Goal: Task Accomplishment & Management: Manage account settings

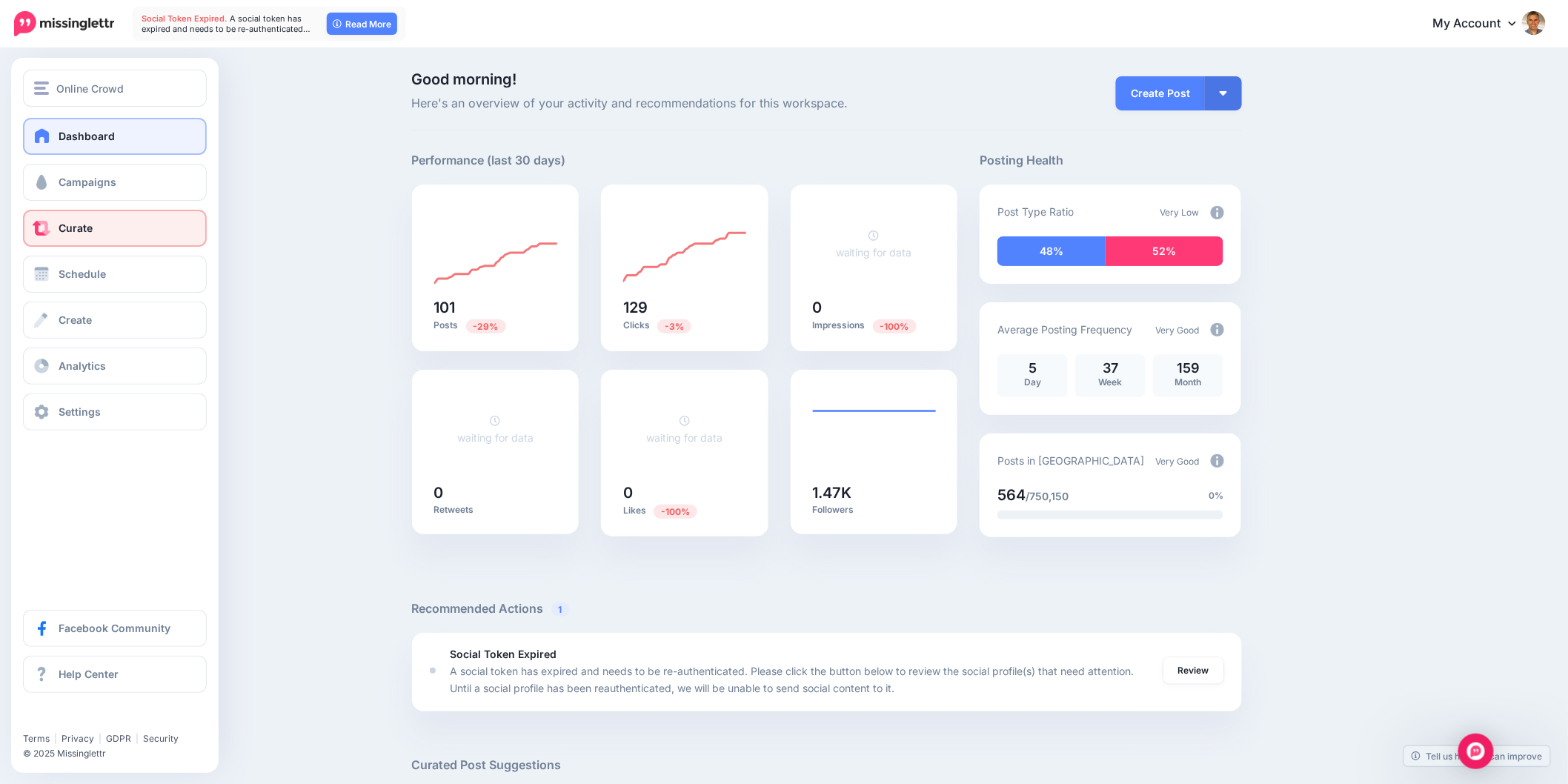
click at [76, 223] on span "Curate" at bounding box center [76, 227] width 34 height 12
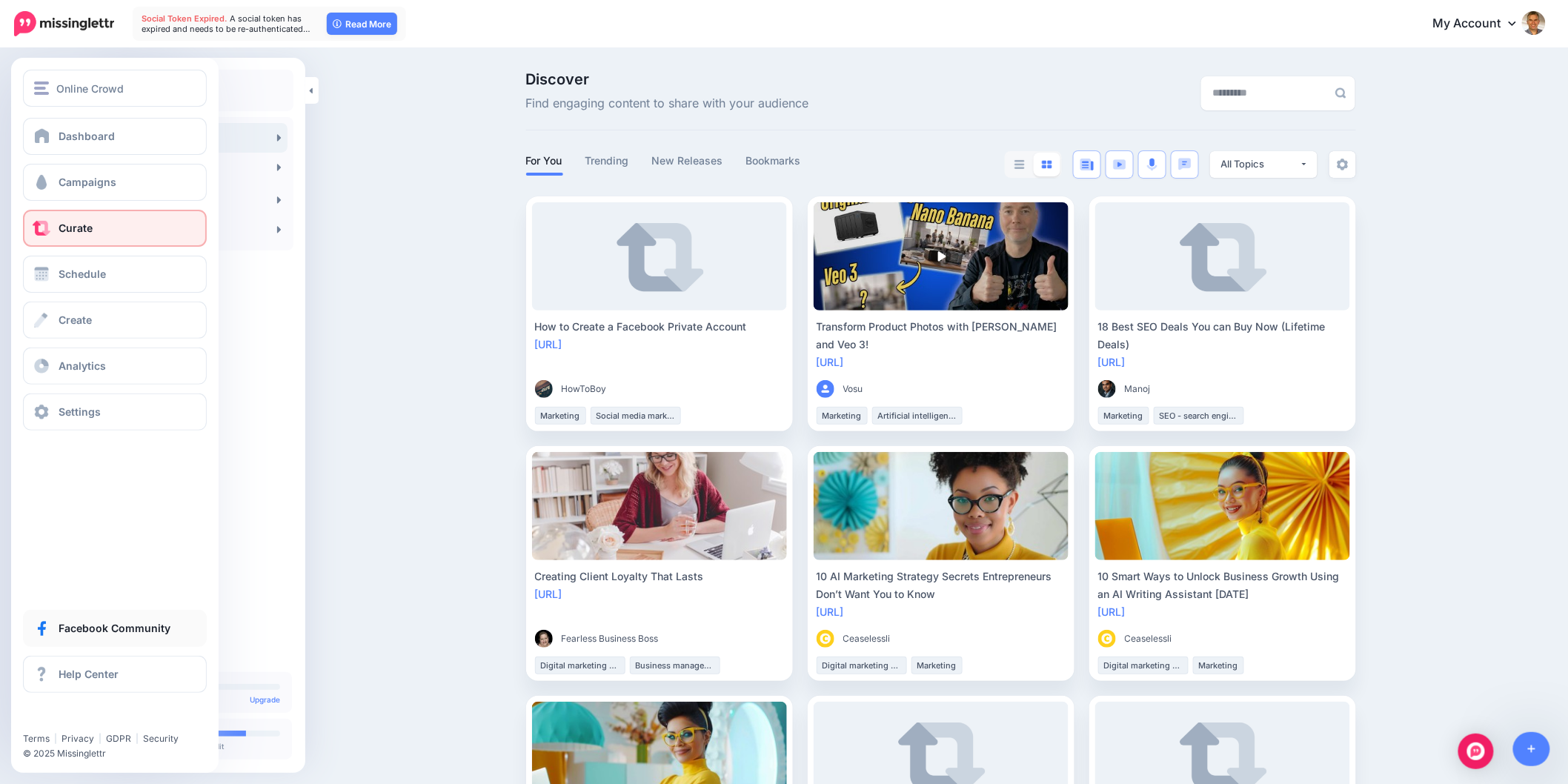
click at [65, 634] on span "Facebook Community" at bounding box center [114, 628] width 111 height 12
click at [99, 86] on span "Online Crowd" at bounding box center [90, 88] width 68 height 17
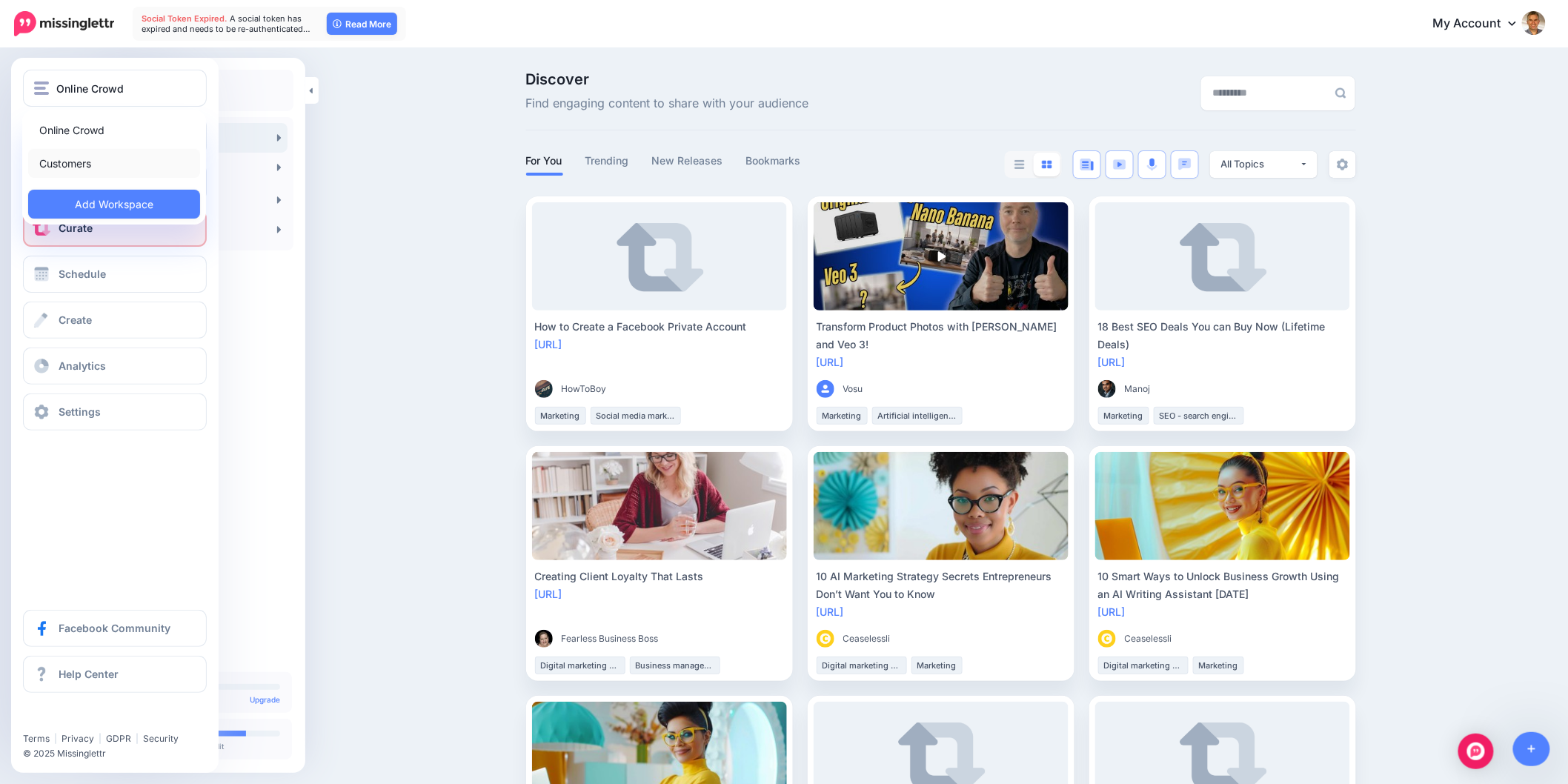
click at [87, 167] on link "Customers" at bounding box center [114, 164] width 172 height 29
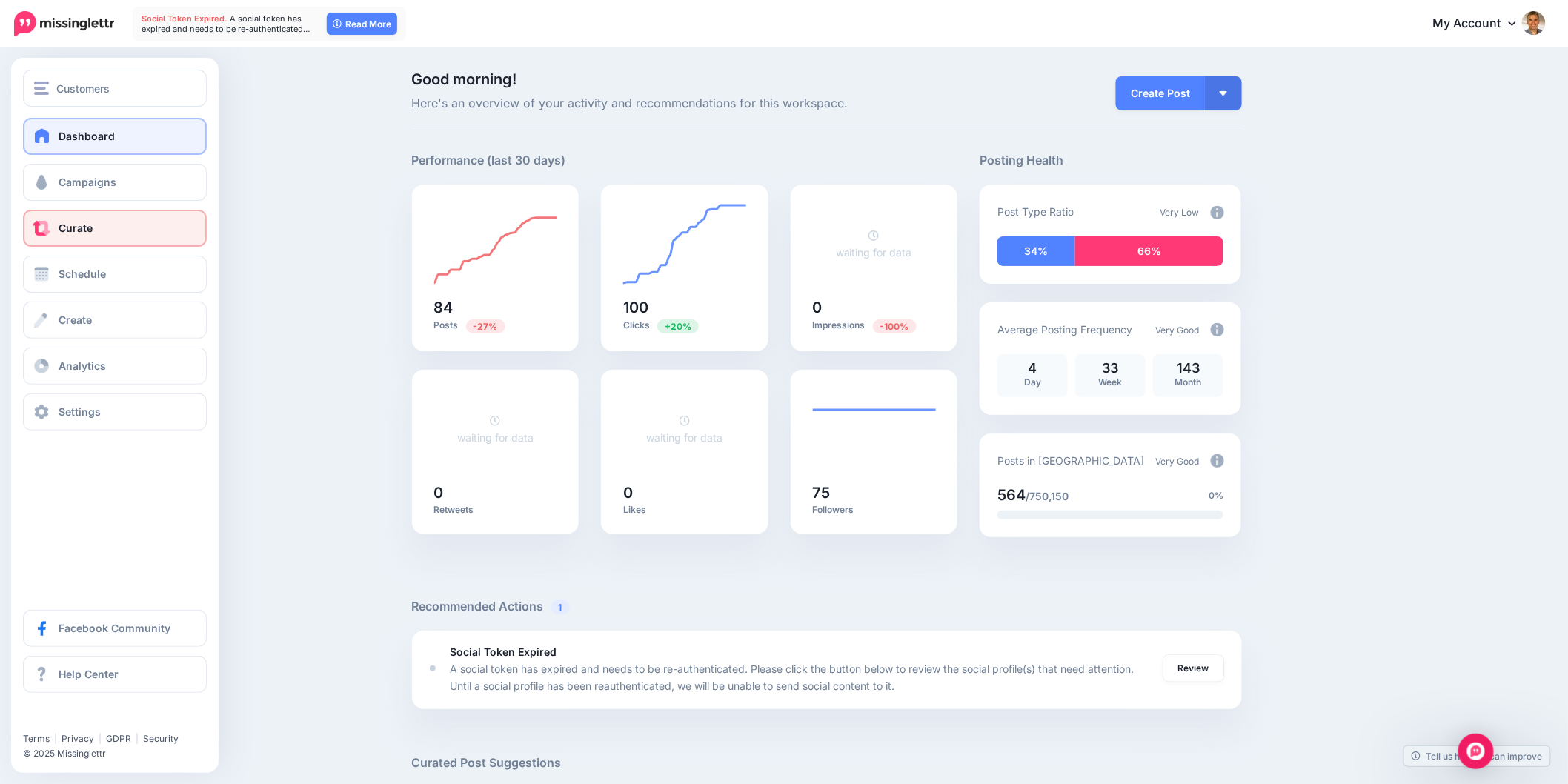
click at [41, 228] on span at bounding box center [41, 228] width 20 height 15
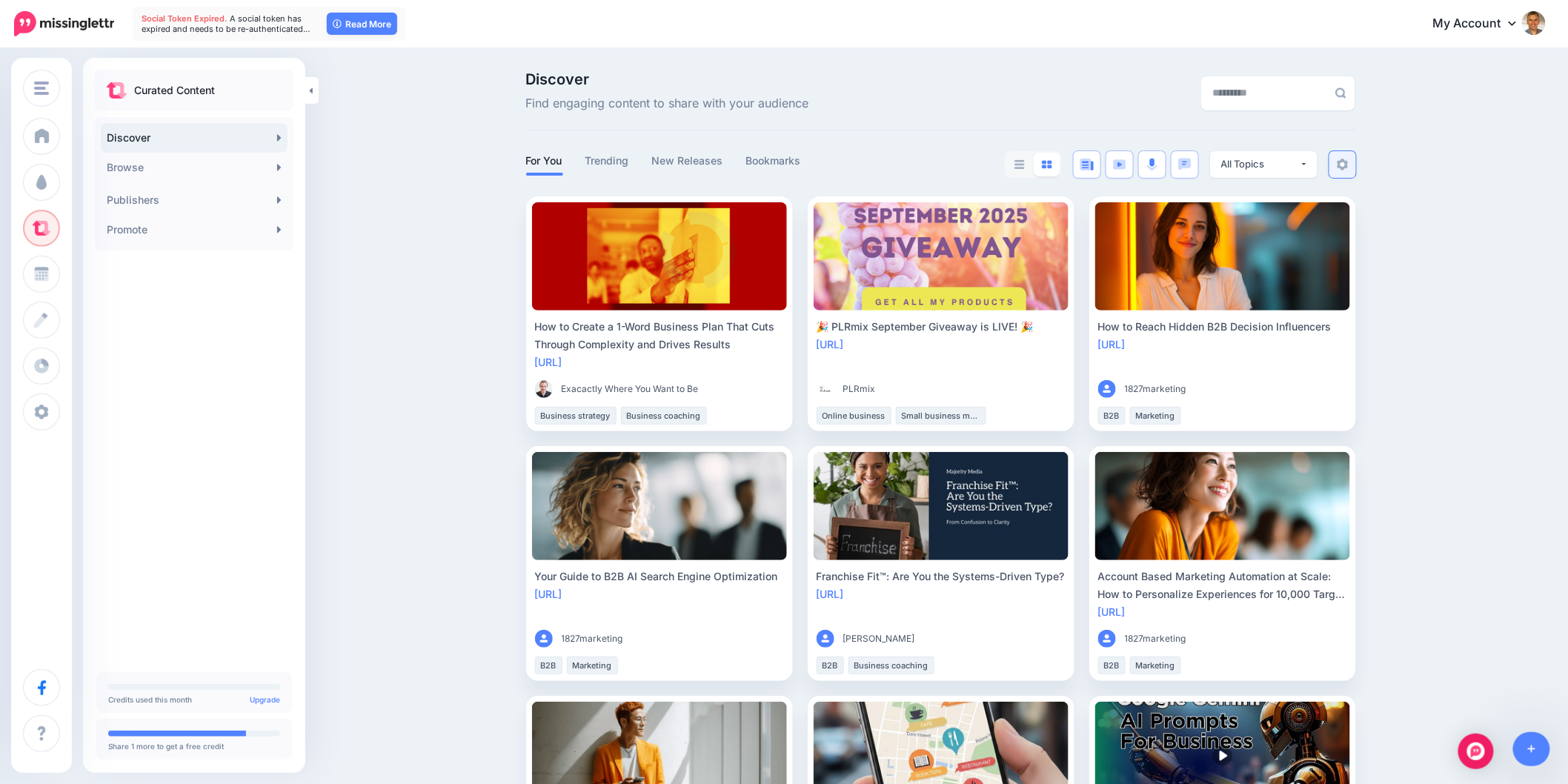
click at [1348, 161] on img at bounding box center [1343, 164] width 12 height 12
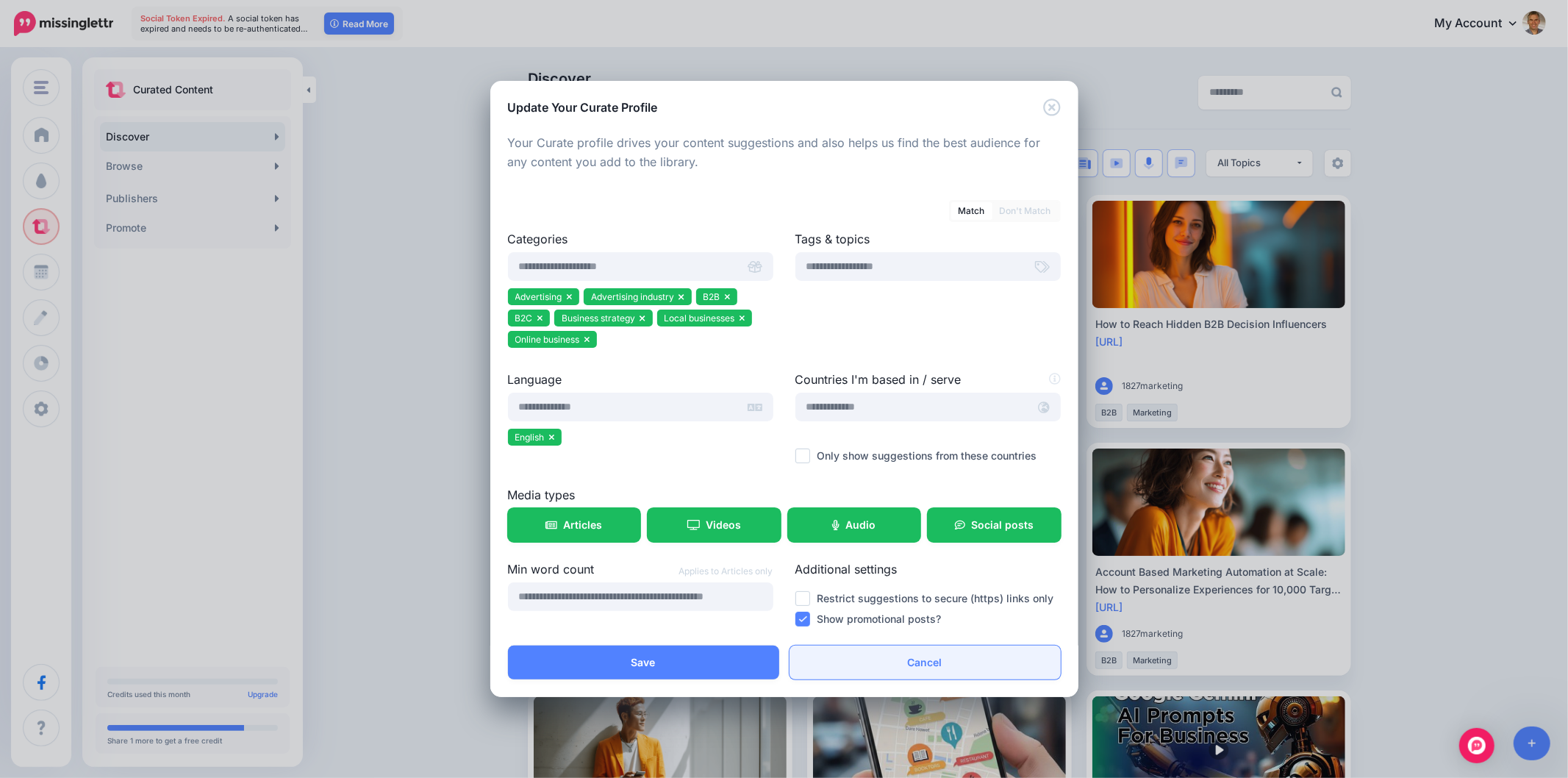
click at [954, 663] on link "Cancel" at bounding box center [925, 662] width 271 height 34
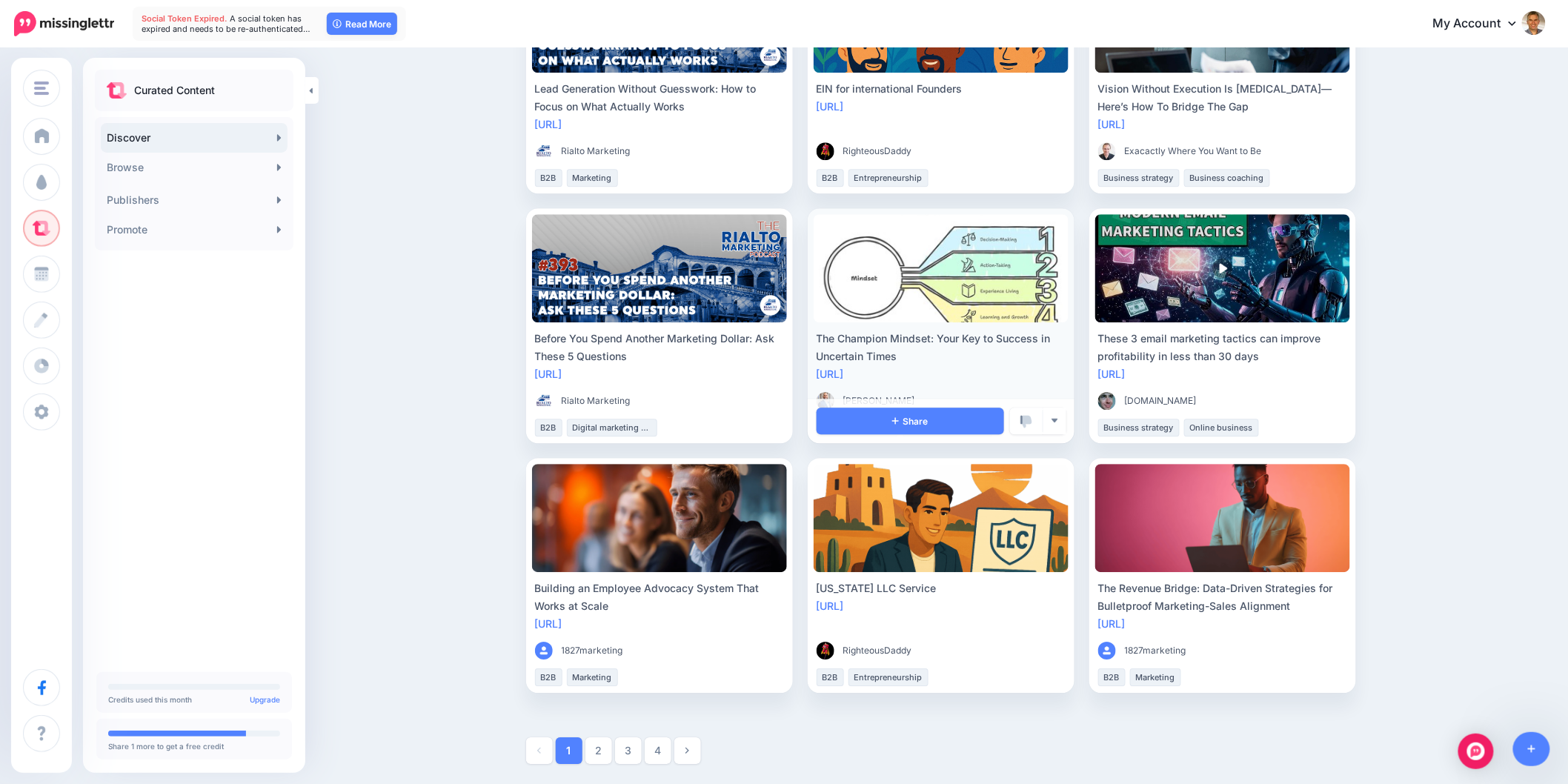
scroll to position [1487, 0]
click at [175, 166] on link "Browse" at bounding box center [194, 168] width 186 height 29
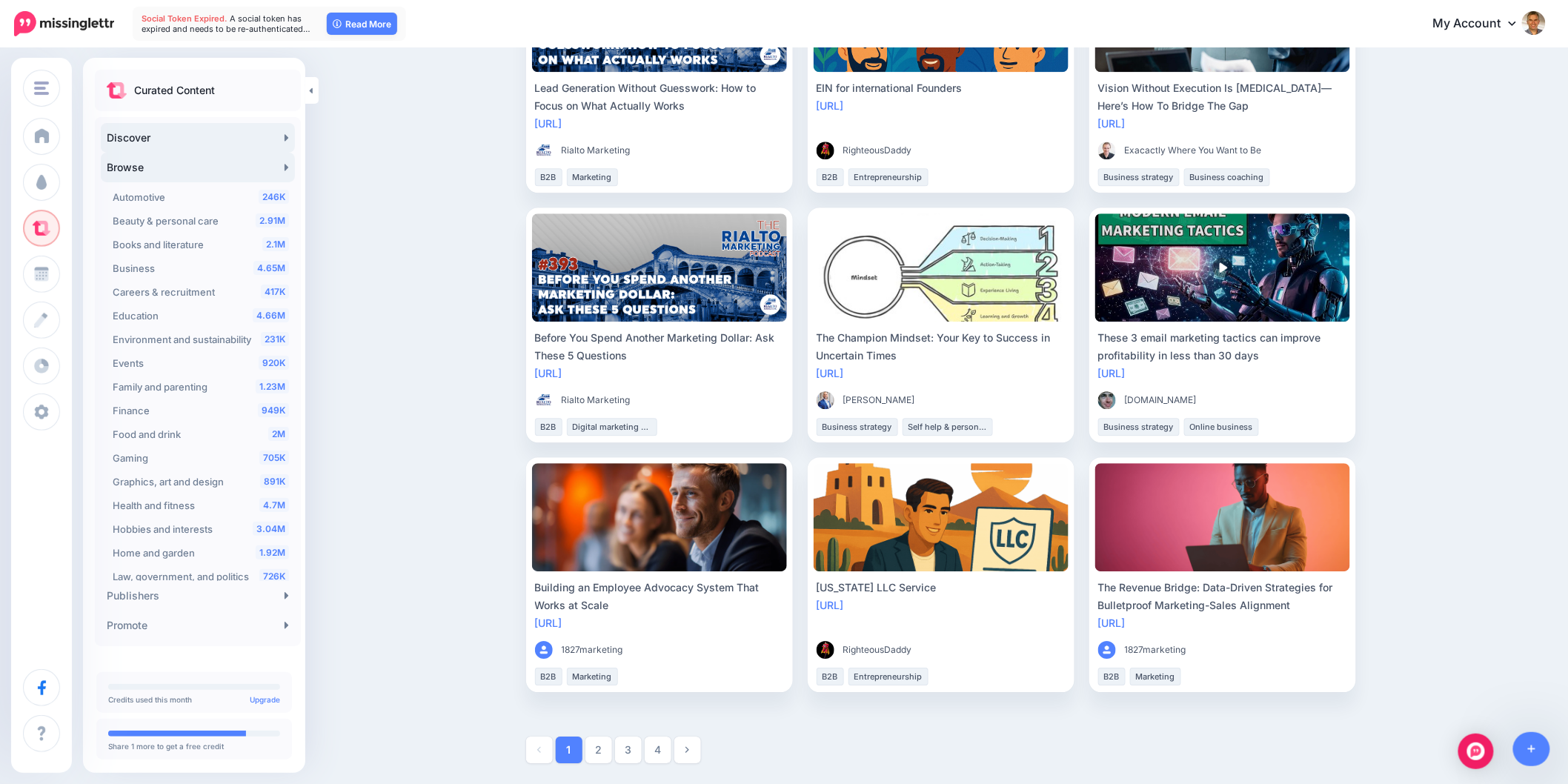
click at [174, 166] on link "Browse" at bounding box center [198, 168] width 194 height 29
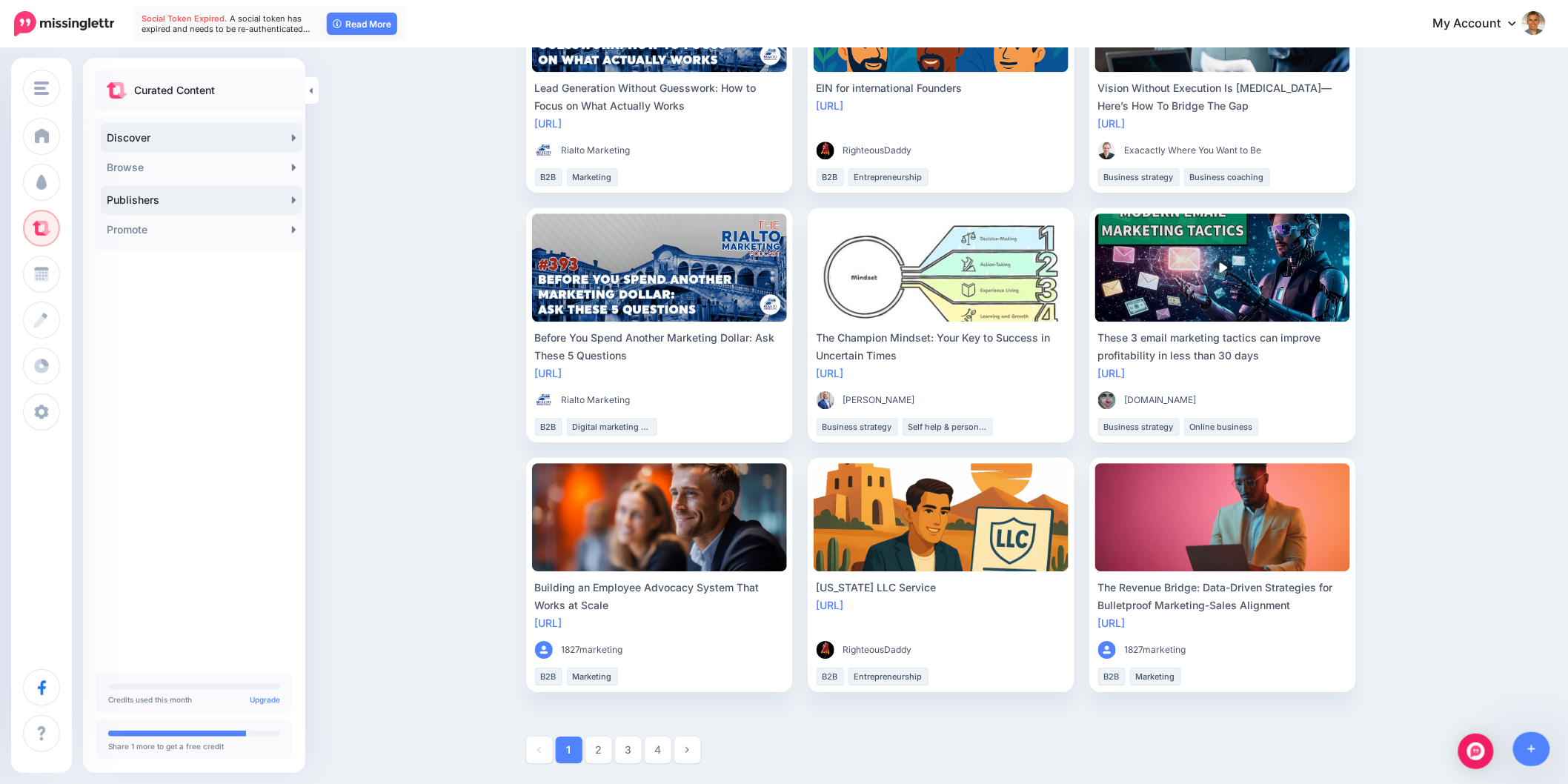
click at [150, 203] on link "Publishers" at bounding box center [202, 200] width 202 height 29
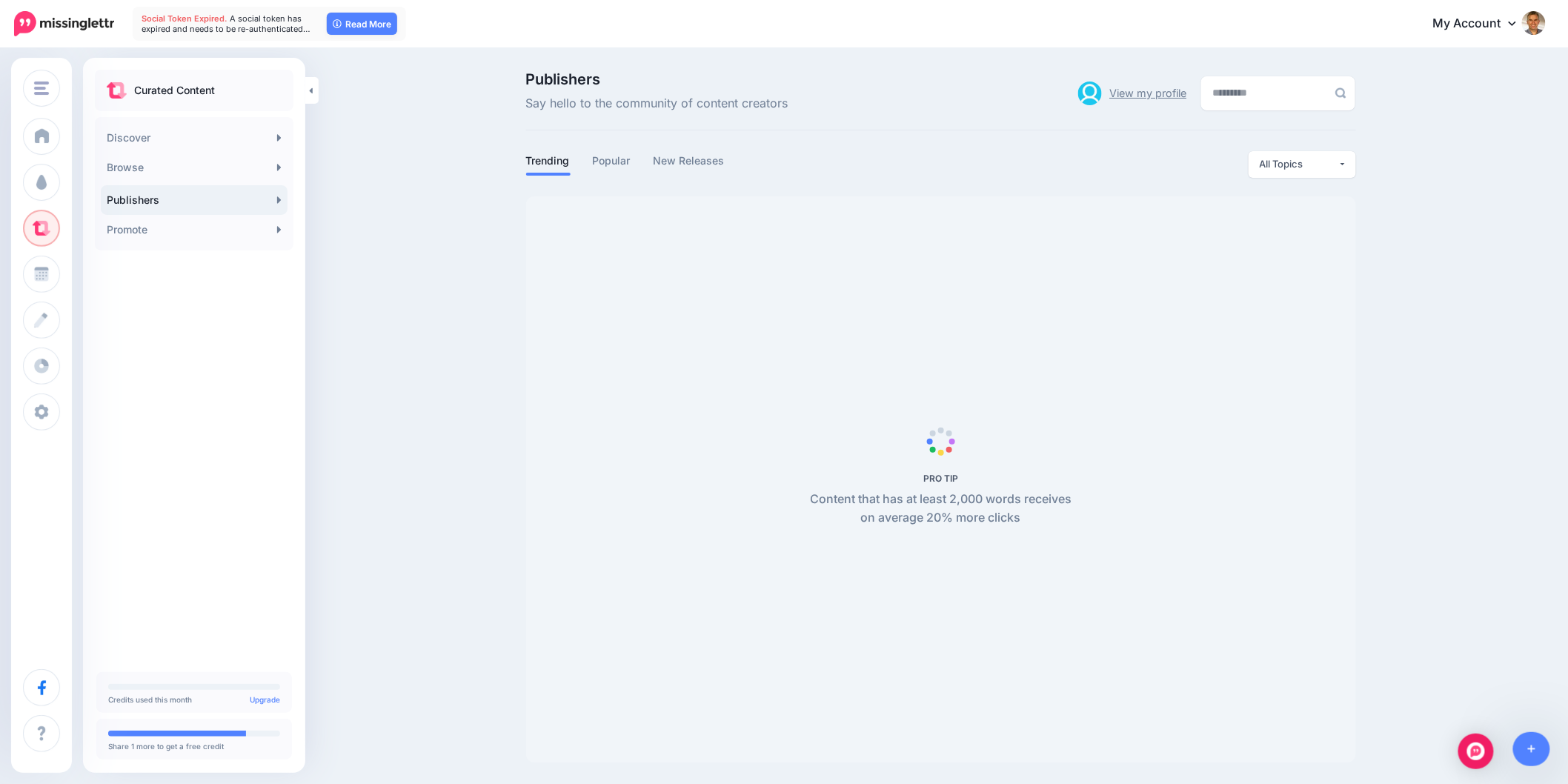
click at [1109, 91] on link "View my profile" at bounding box center [1147, 93] width 77 height 22
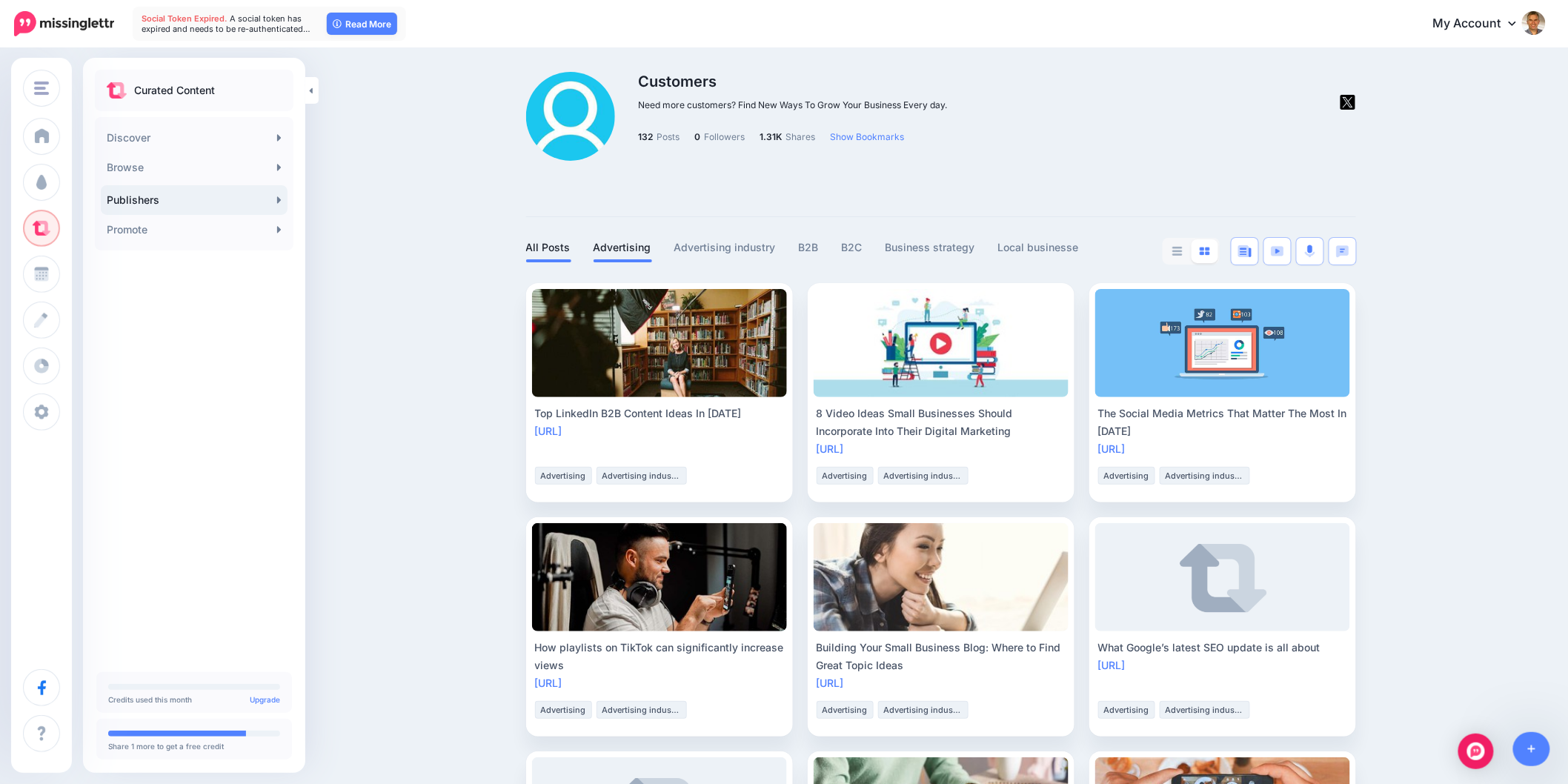
click at [647, 250] on link "Advertising" at bounding box center [622, 247] width 59 height 18
click at [807, 249] on link "B2B" at bounding box center [809, 247] width 20 height 18
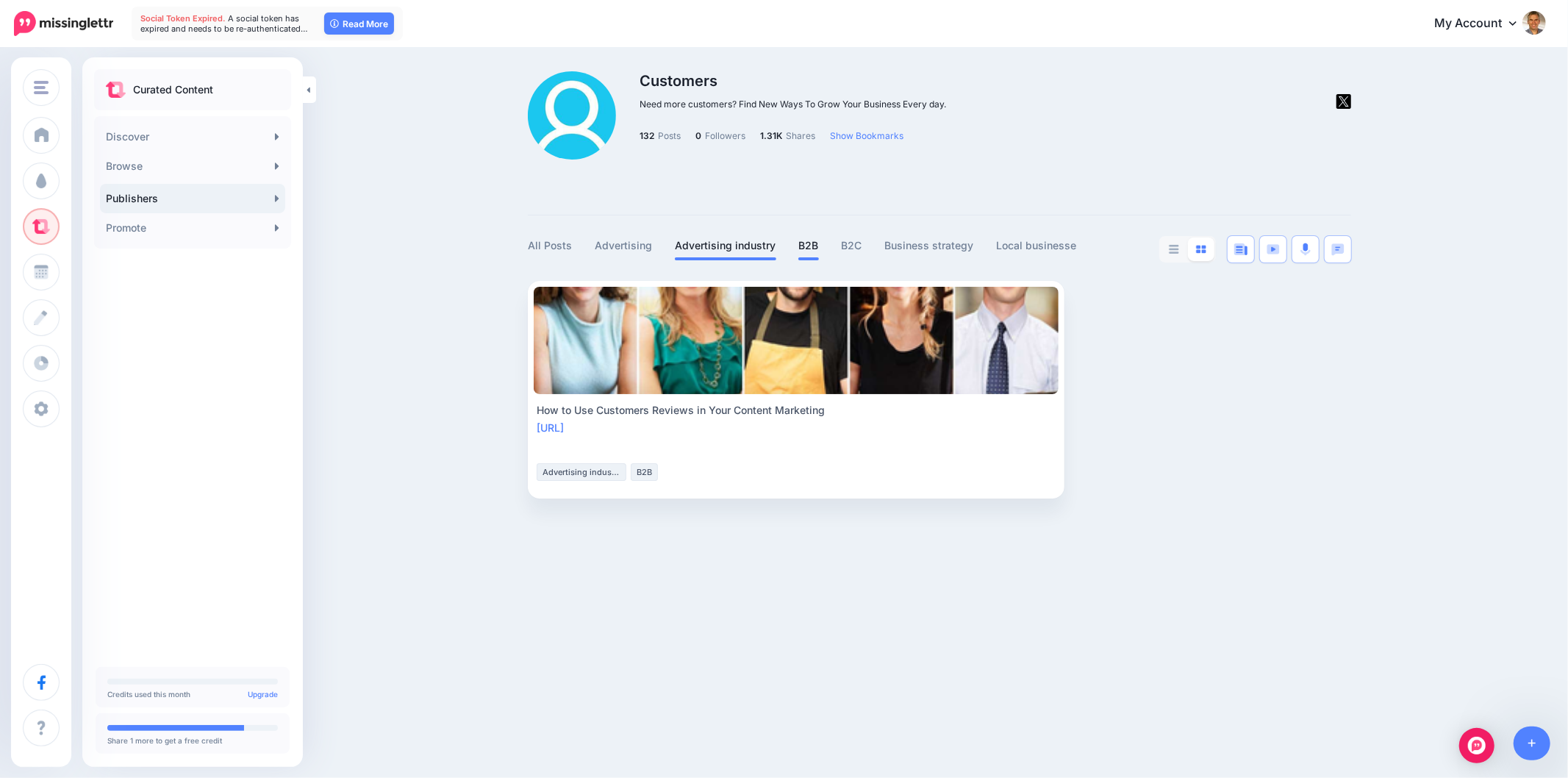
click at [740, 248] on link "Advertising industry" at bounding box center [726, 246] width 102 height 18
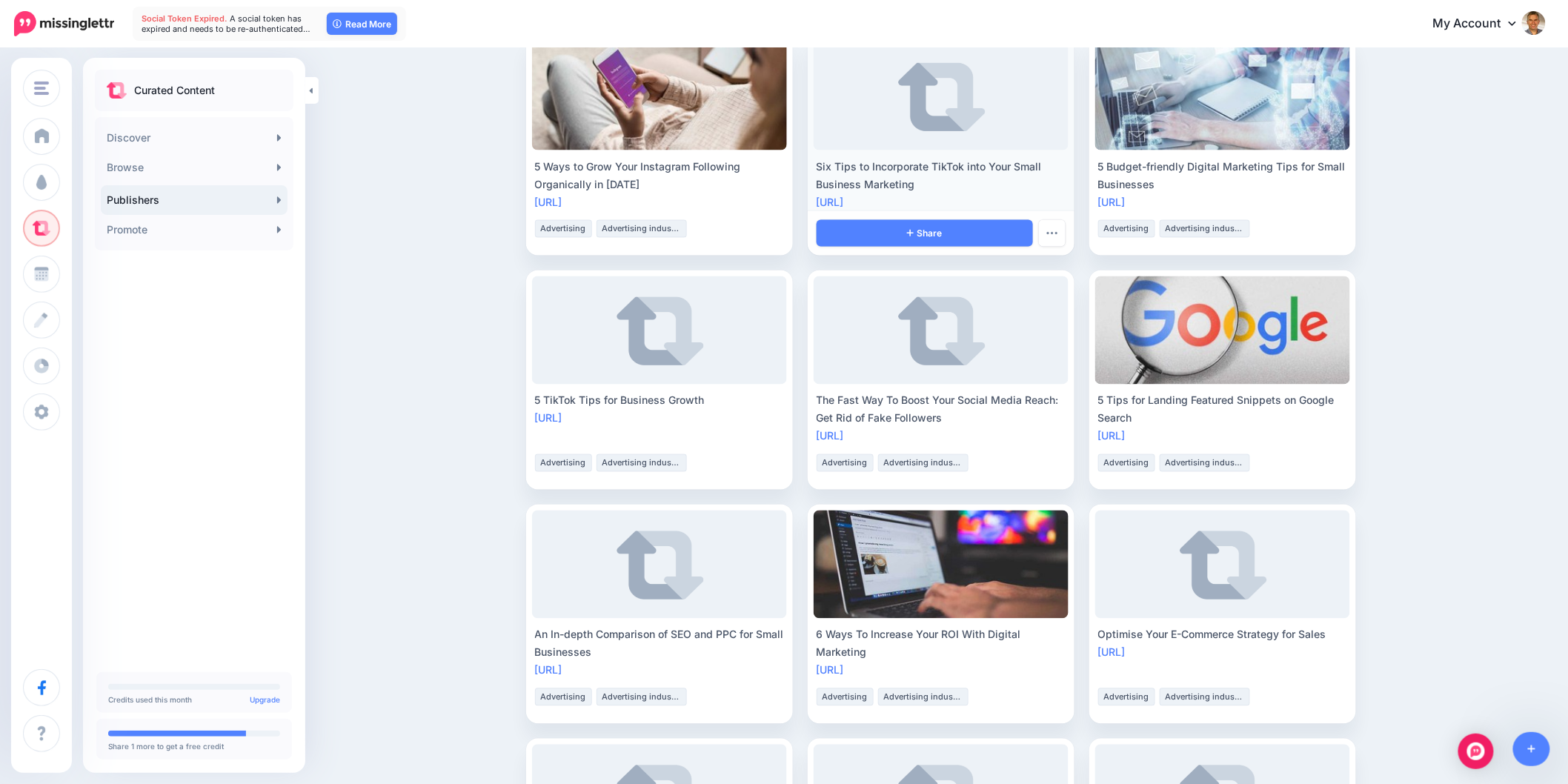
scroll to position [1071, 0]
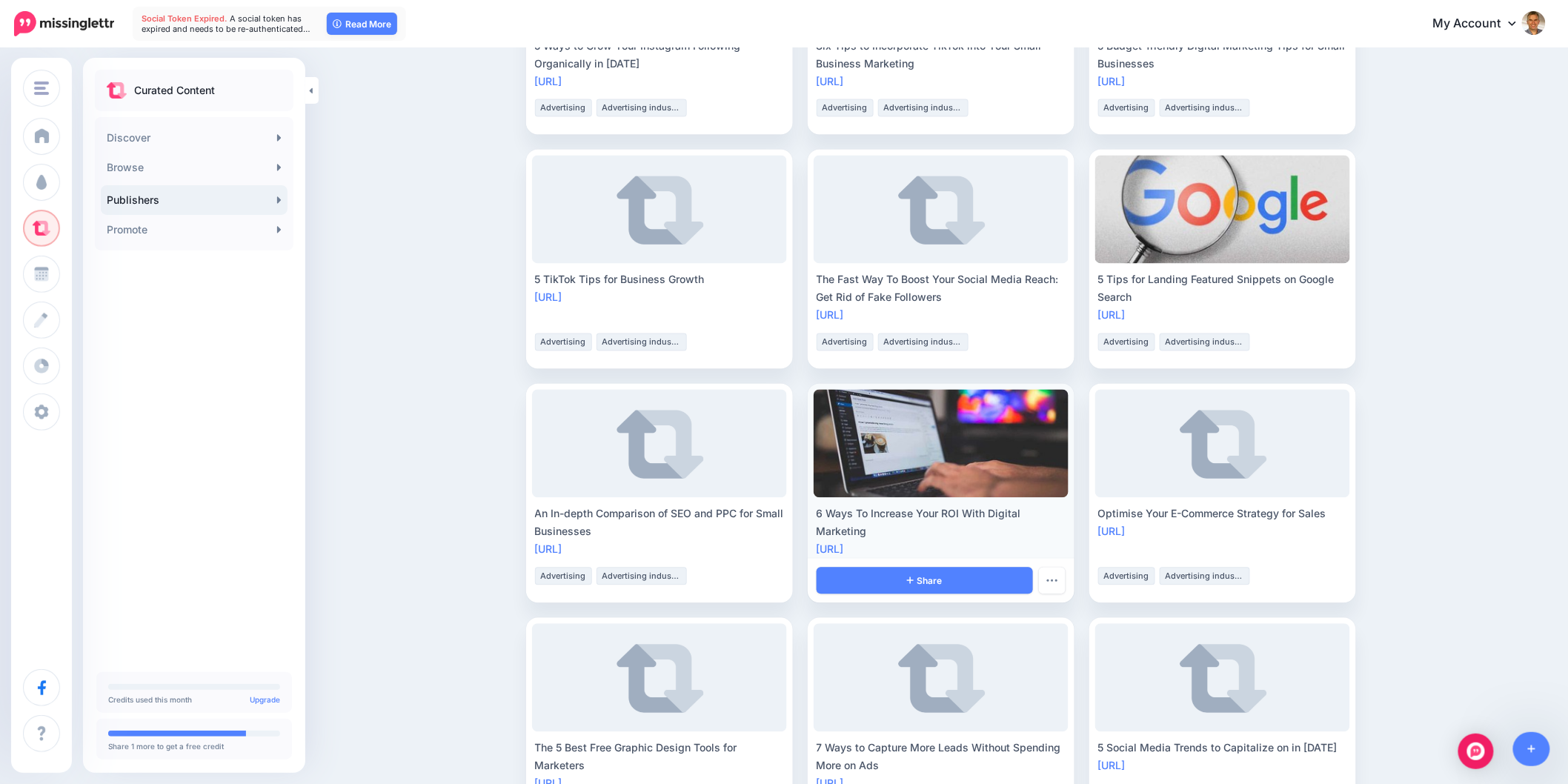
drag, startPoint x: 819, startPoint y: 511, endPoint x: 1017, endPoint y: 490, distance: 199.1
click at [893, 535] on ul "Top LinkedIn B2B Content Ideas In 2022 https://lttr.ai/5WDX Advertising Adverti…" at bounding box center [941, 142] width 830 height 1859
copy div "6 Ways To Increase Your ROI With Digital Marketing"
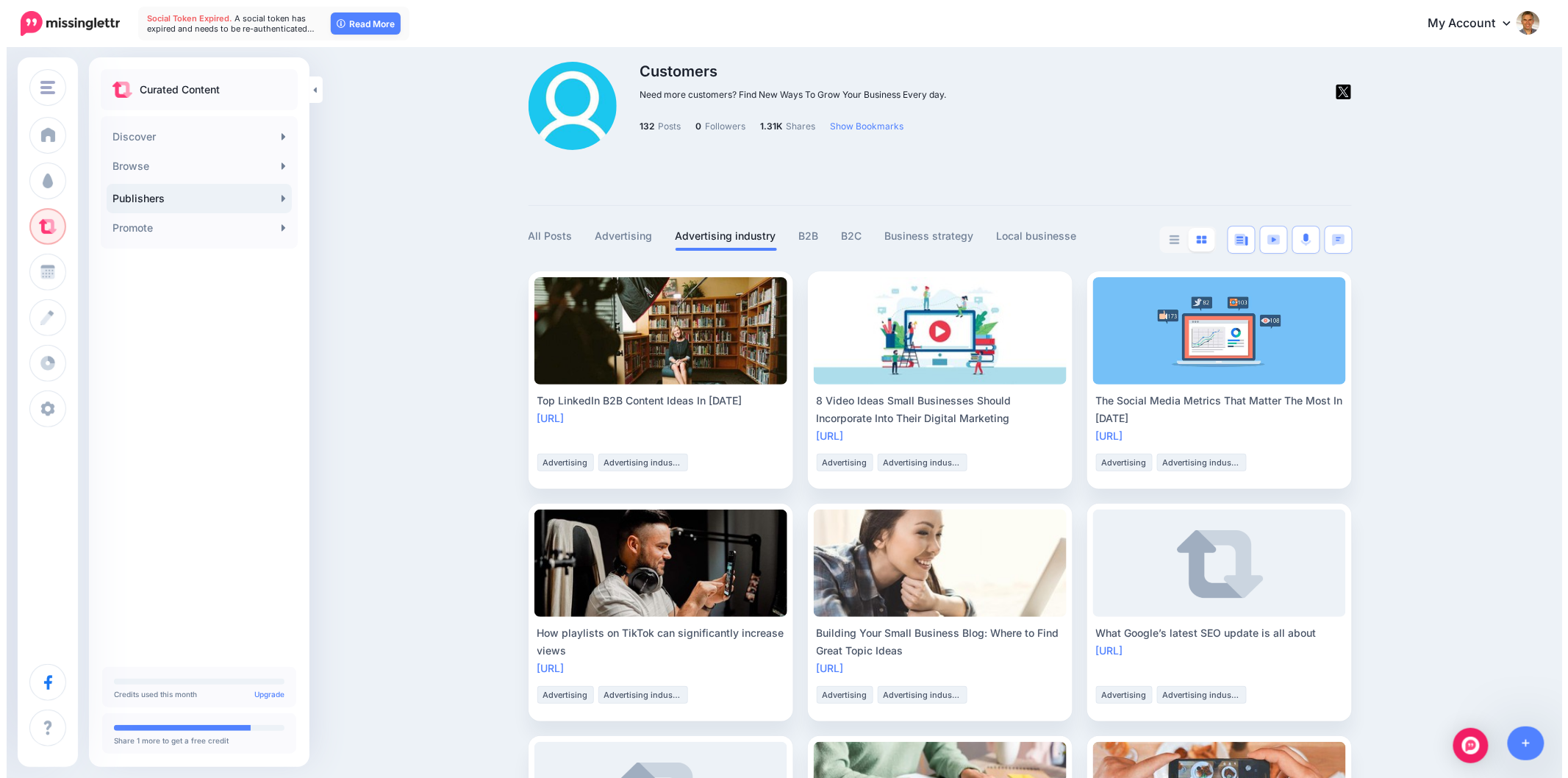
scroll to position [0, 0]
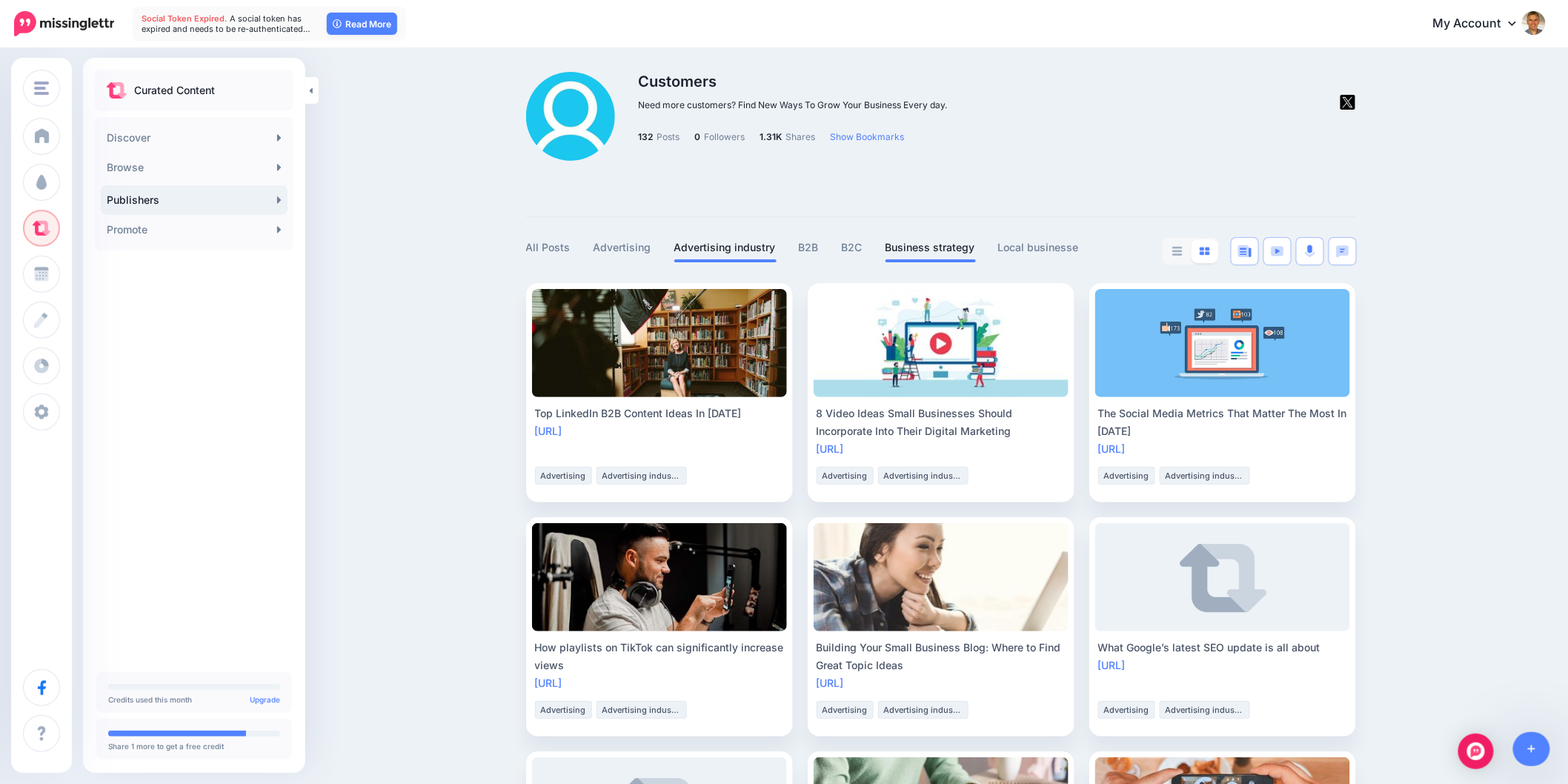
click at [928, 247] on link "Business strategy" at bounding box center [930, 247] width 90 height 18
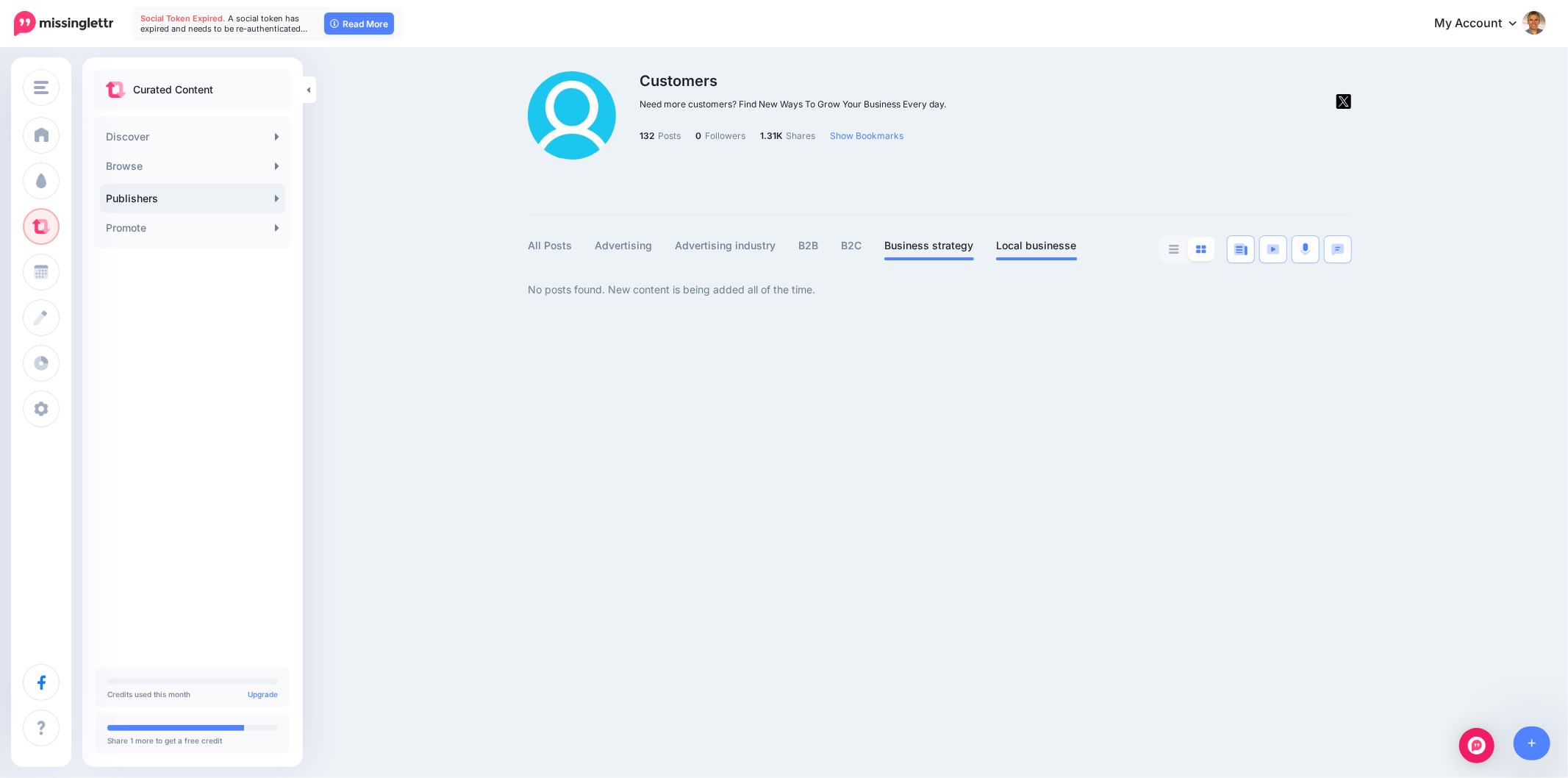
click at [1016, 244] on link "Local businesses" at bounding box center [1039, 246] width 86 height 18
click at [723, 603] on div "Customers Online Crowd Customers Add Workspace Dashboard Campaigns Curate Sched…" at bounding box center [784, 389] width 1568 height 778
click at [140, 238] on link "Promote" at bounding box center [192, 228] width 185 height 29
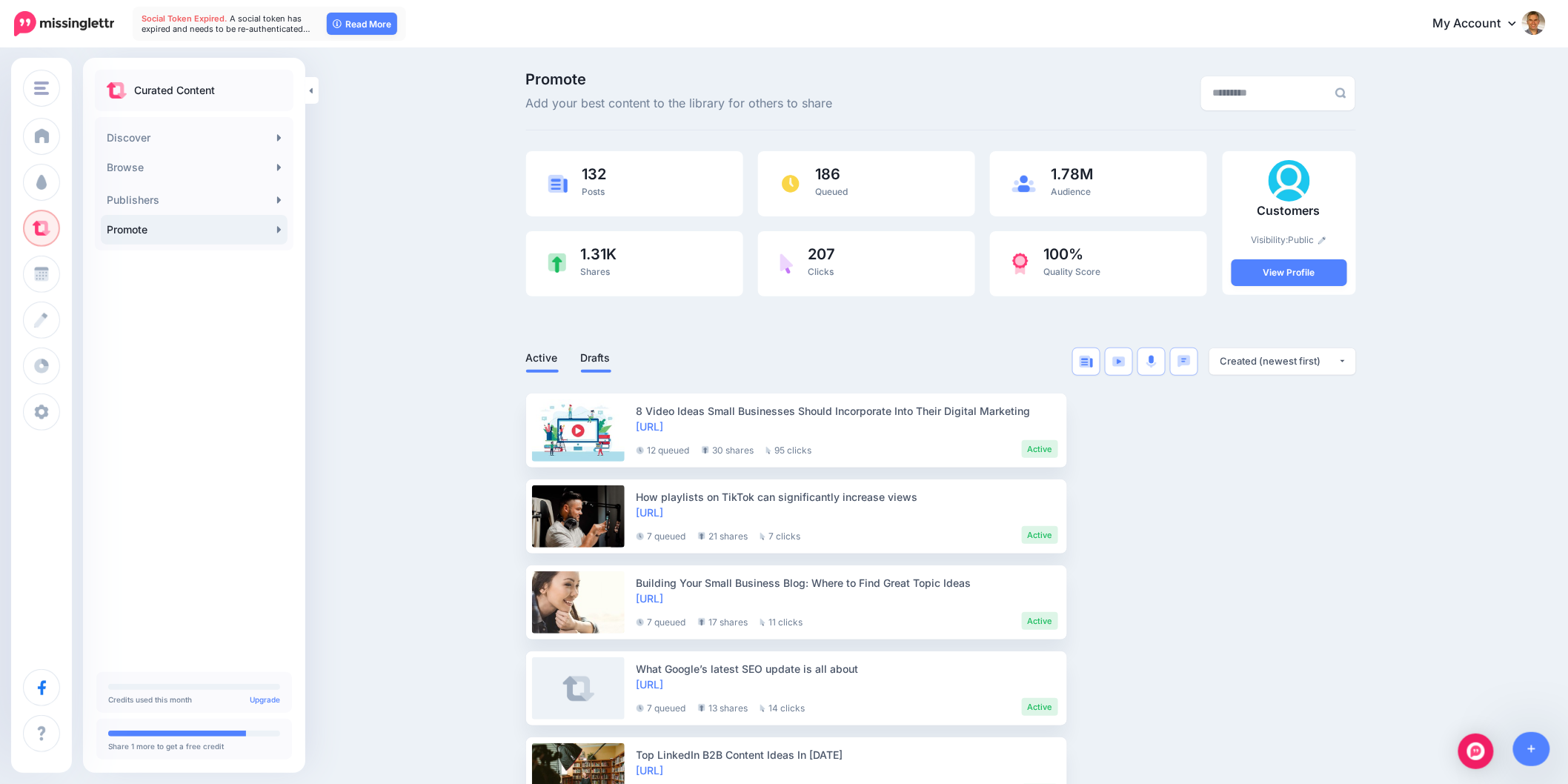
click at [611, 361] on link "Drafts" at bounding box center [596, 358] width 30 height 18
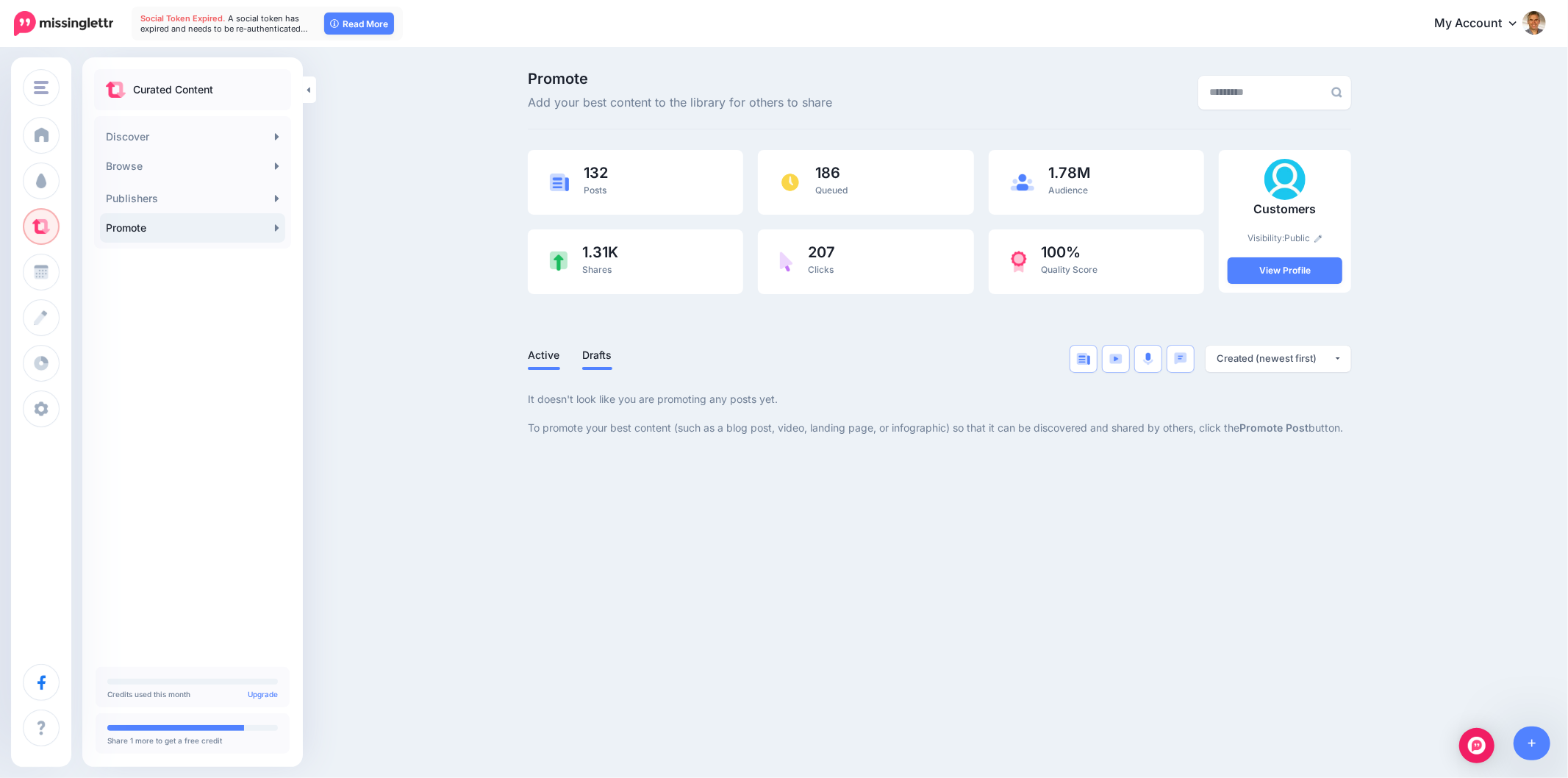
click at [539, 347] on link "Active" at bounding box center [544, 355] width 32 height 18
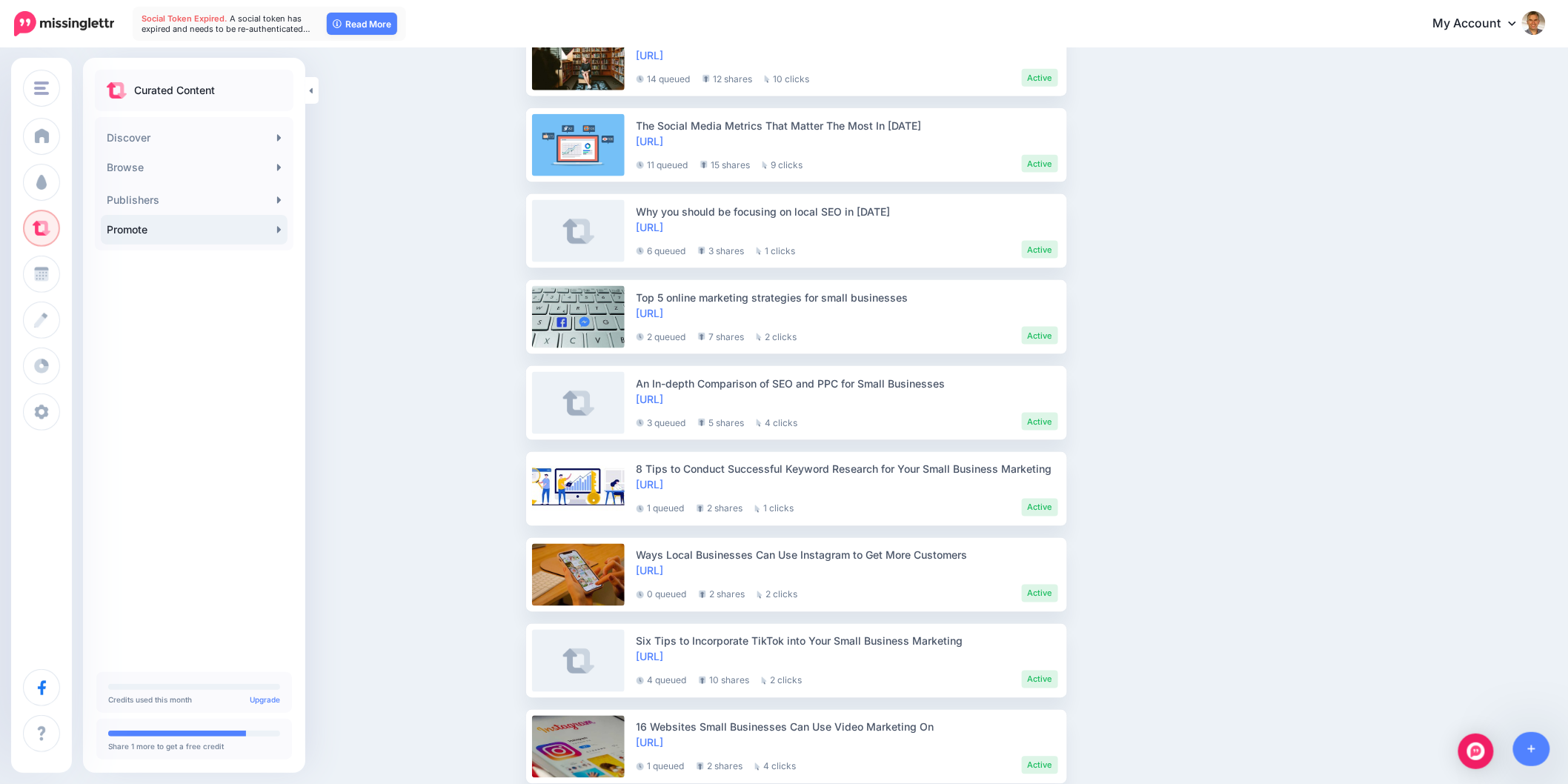
scroll to position [741, 0]
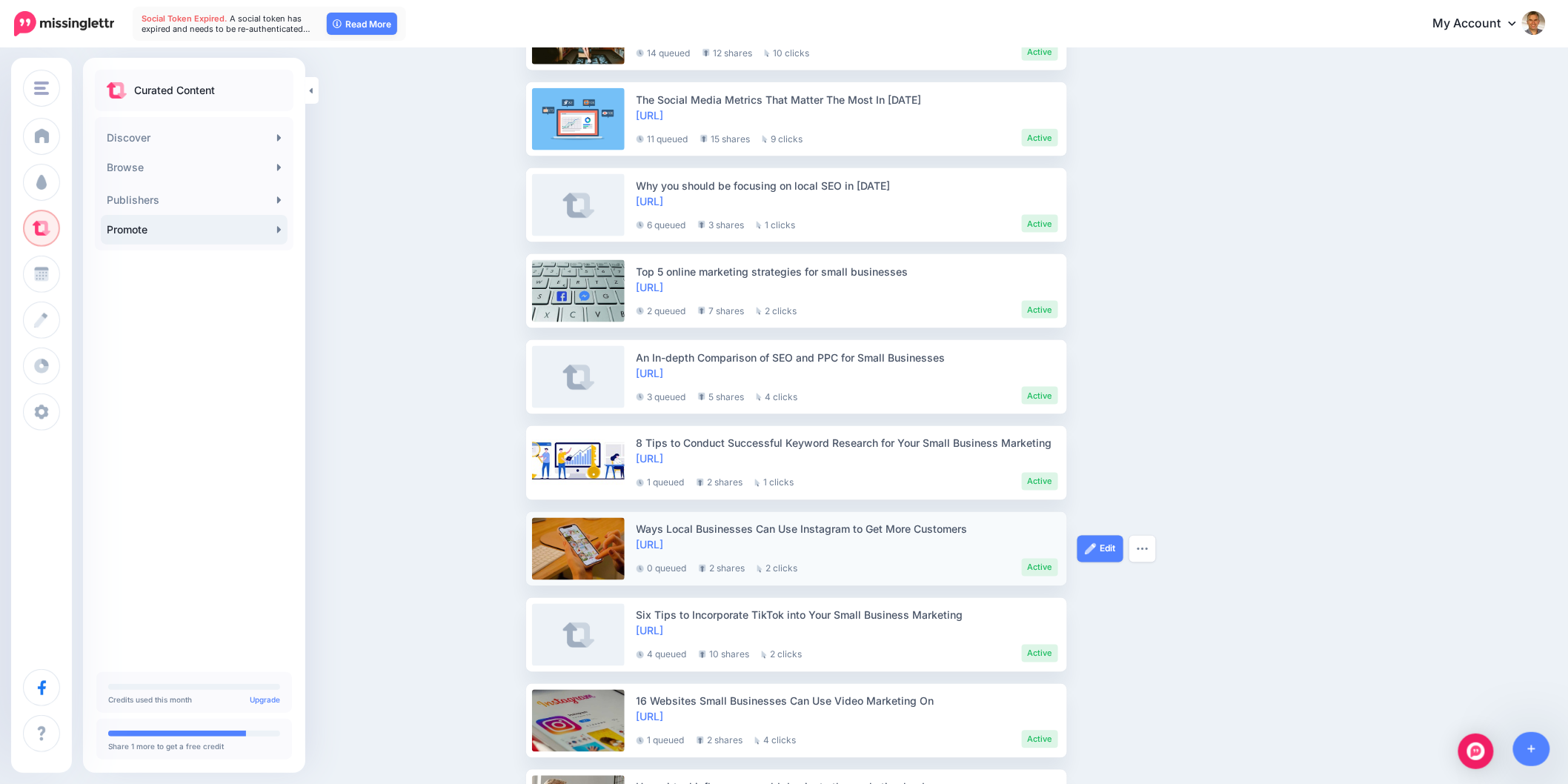
drag, startPoint x: 1005, startPoint y: 529, endPoint x: 635, endPoint y: 512, distance: 370.4
click at [635, 512] on li "Ways Local Businesses Can Use Instagram to Get More Customers https://lttr.ai/5…" at bounding box center [796, 549] width 541 height 74
copy div "Ways Local Businesses Can Use Instagram to Get More Customers"
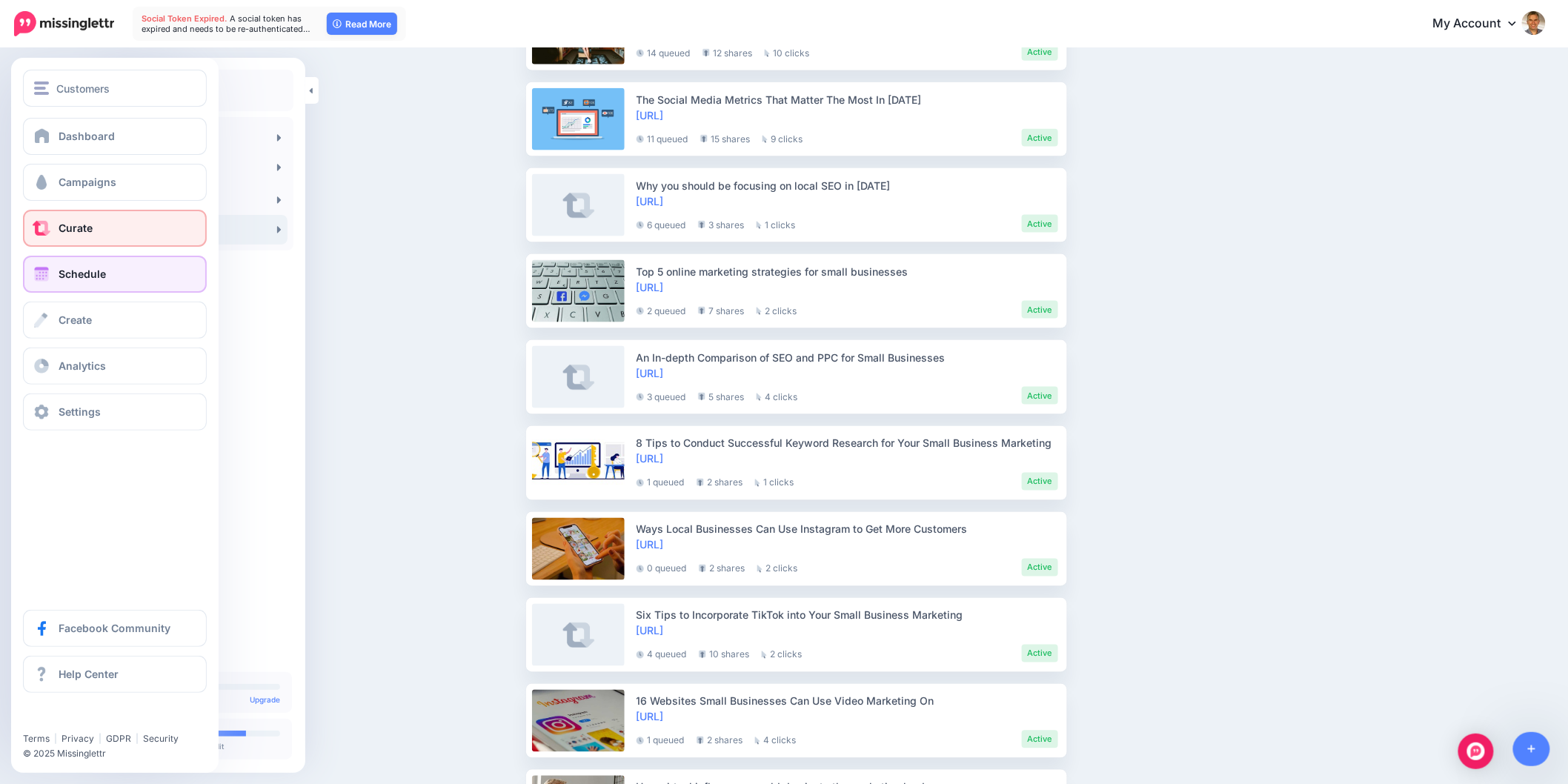
drag, startPoint x: 33, startPoint y: 276, endPoint x: 54, endPoint y: 283, distance: 22.1
click at [33, 276] on span at bounding box center [41, 274] width 20 height 15
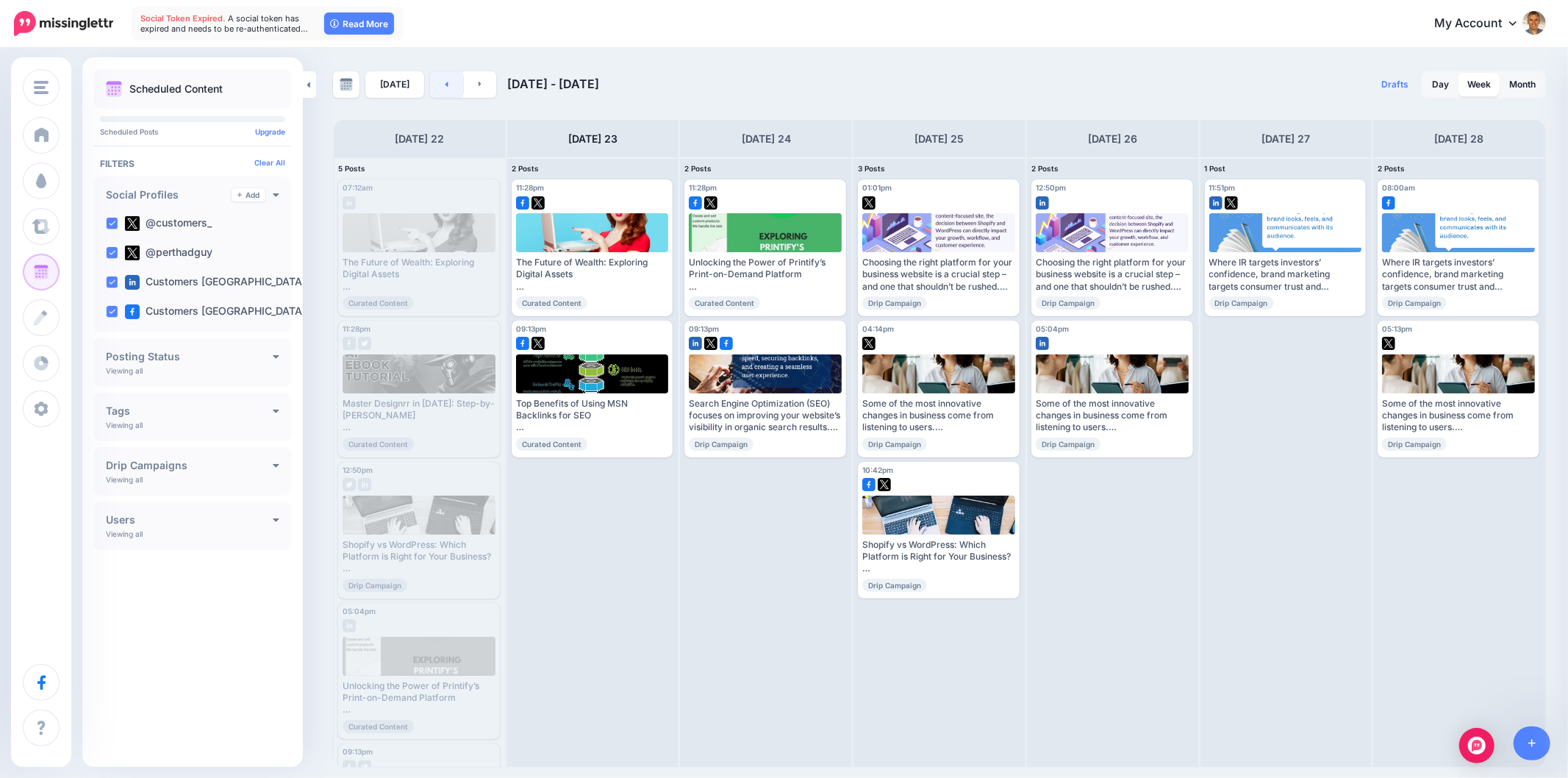
click at [437, 84] on link at bounding box center [447, 84] width 33 height 27
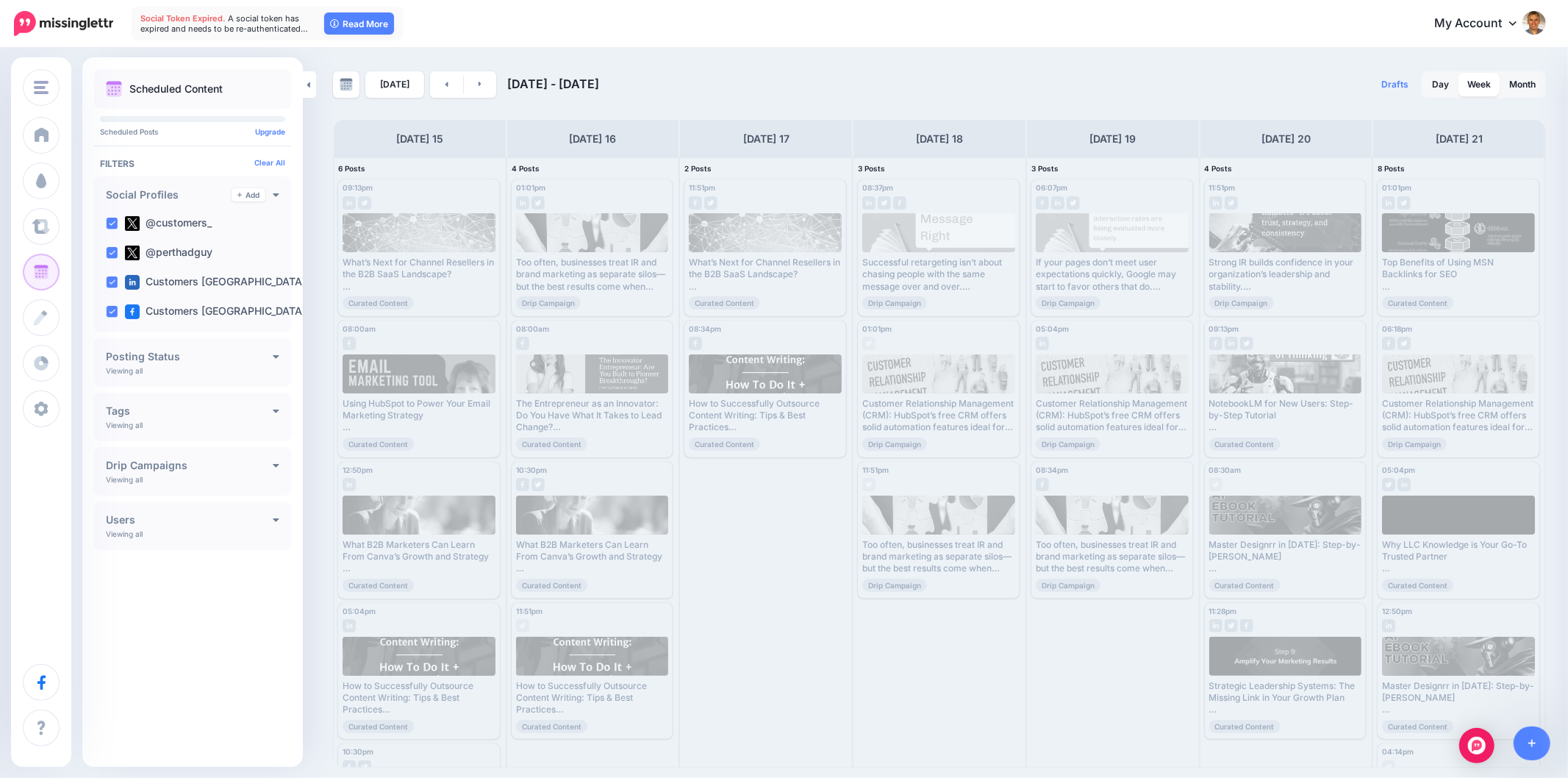
click at [873, 53] on div "[DATE] [DATE] - [DATE] Drafts 0 Day Week Month PRO TIP" at bounding box center [784, 409] width 1568 height 719
click at [453, 86] on link at bounding box center [447, 84] width 33 height 27
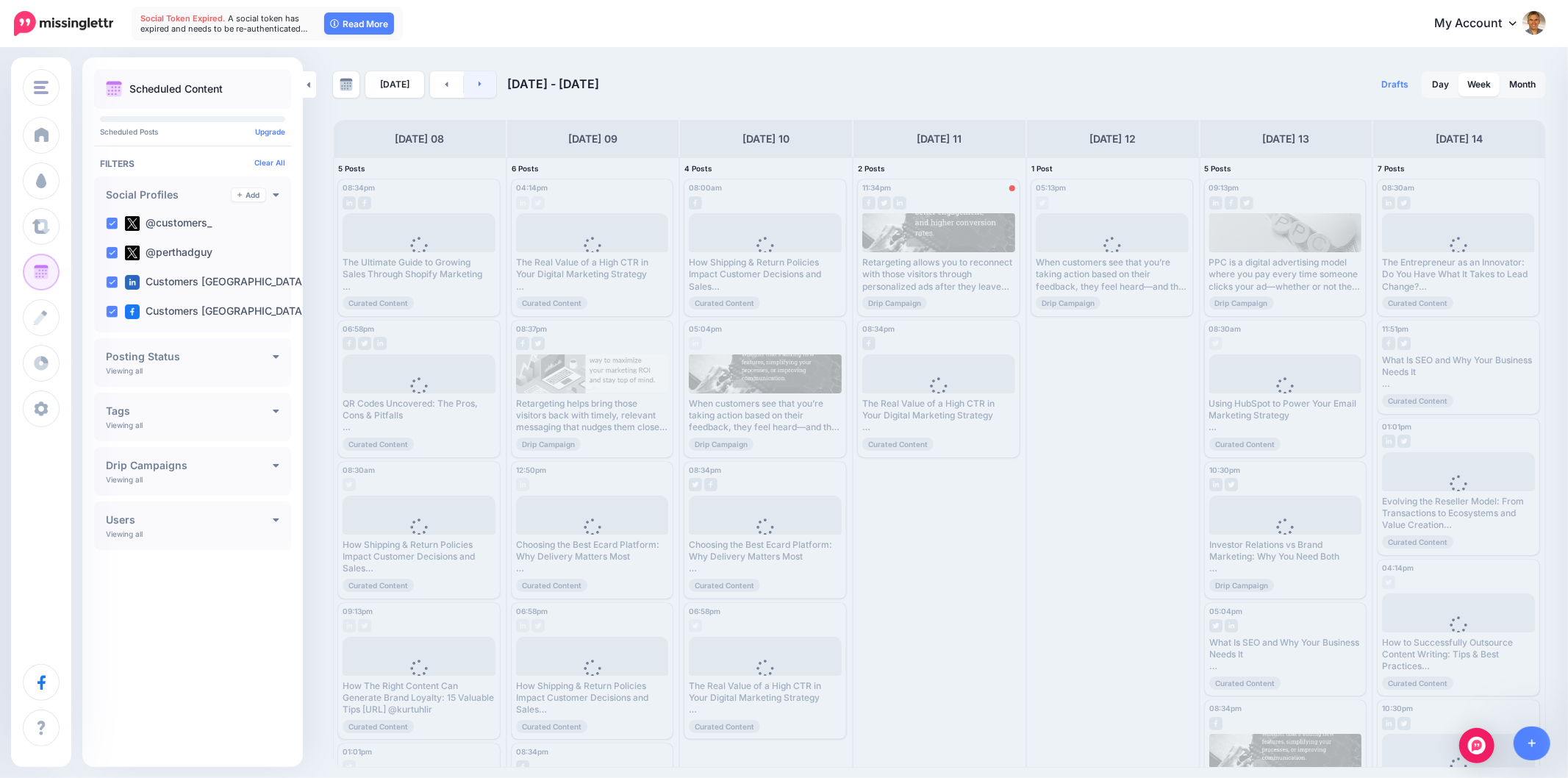
click at [480, 90] on link at bounding box center [480, 84] width 33 height 27
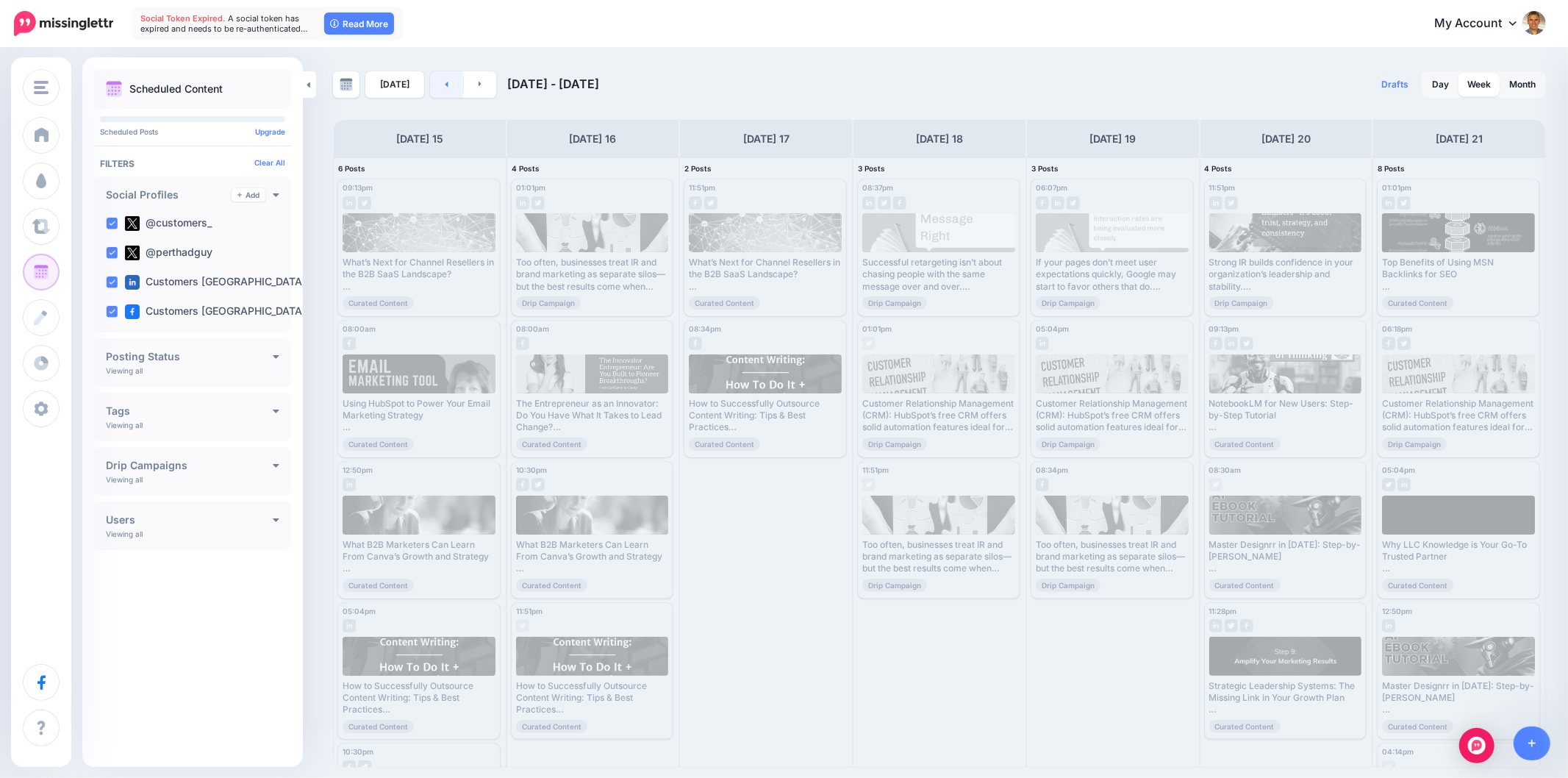
click at [431, 84] on link at bounding box center [447, 84] width 33 height 27
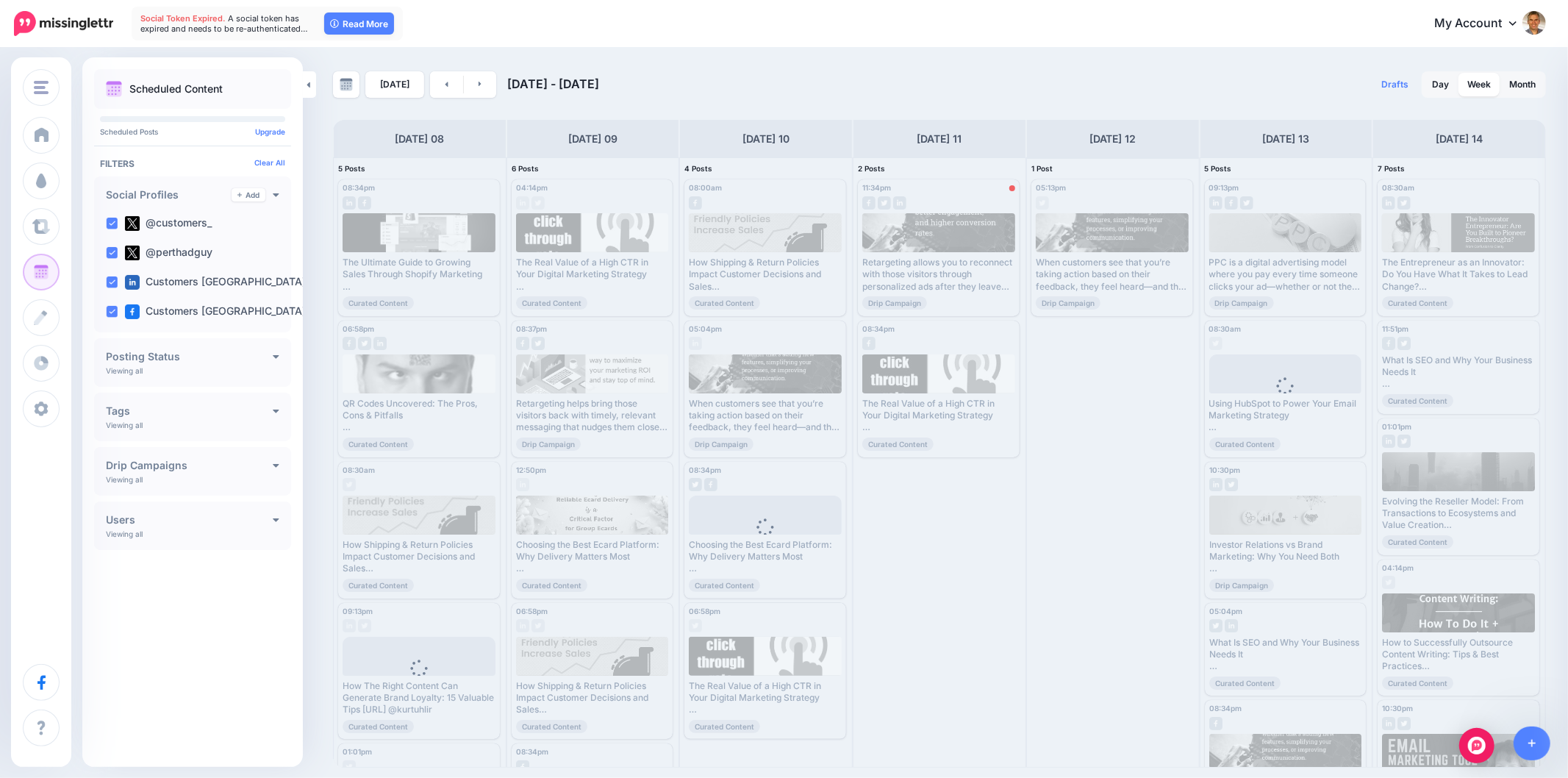
click at [1105, 416] on div "05:13pm [DATE] 05:13pm Published When customers see that you’re taking action b…" at bounding box center [1113, 463] width 172 height 609
